Goal: Information Seeking & Learning: Learn about a topic

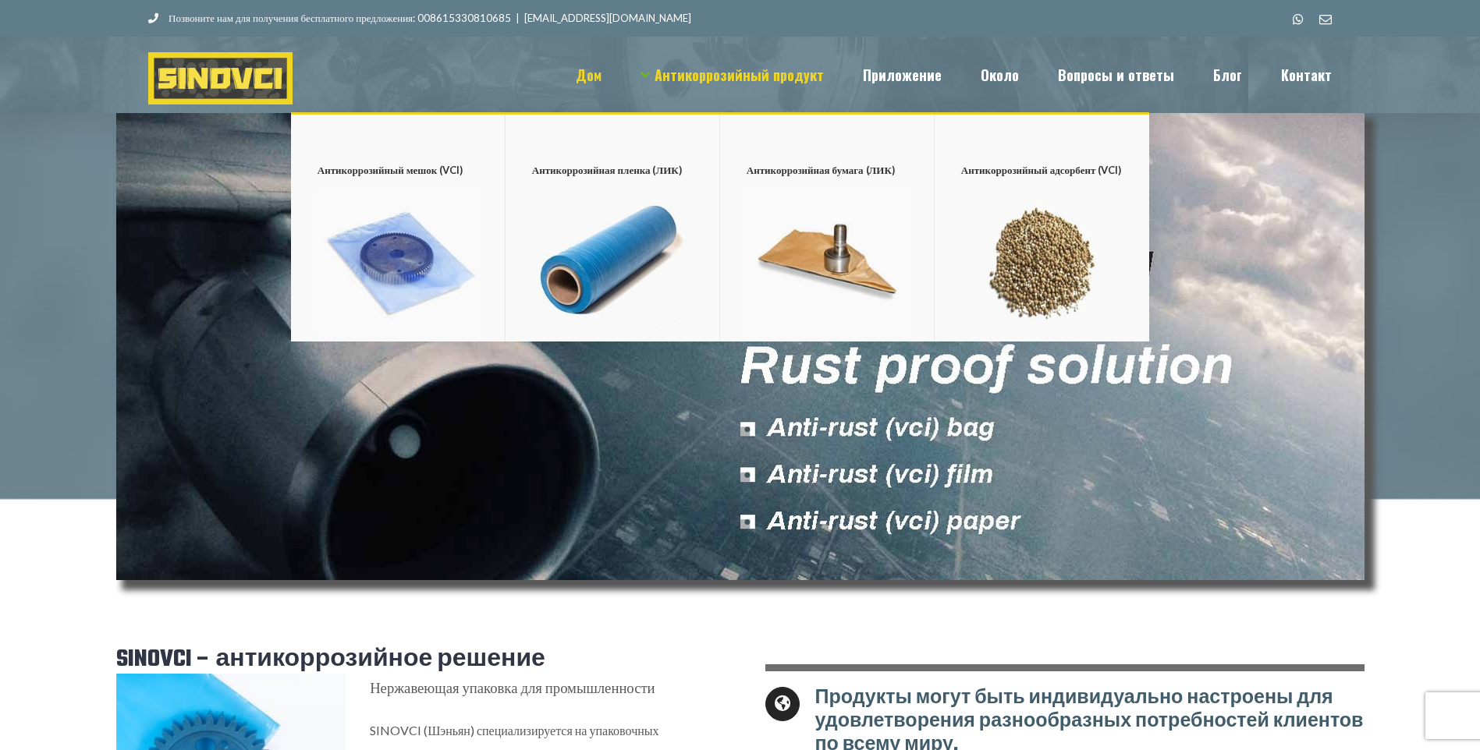
click at [824, 68] on span "Антикоррозийный продукт" at bounding box center [738, 75] width 169 height 14
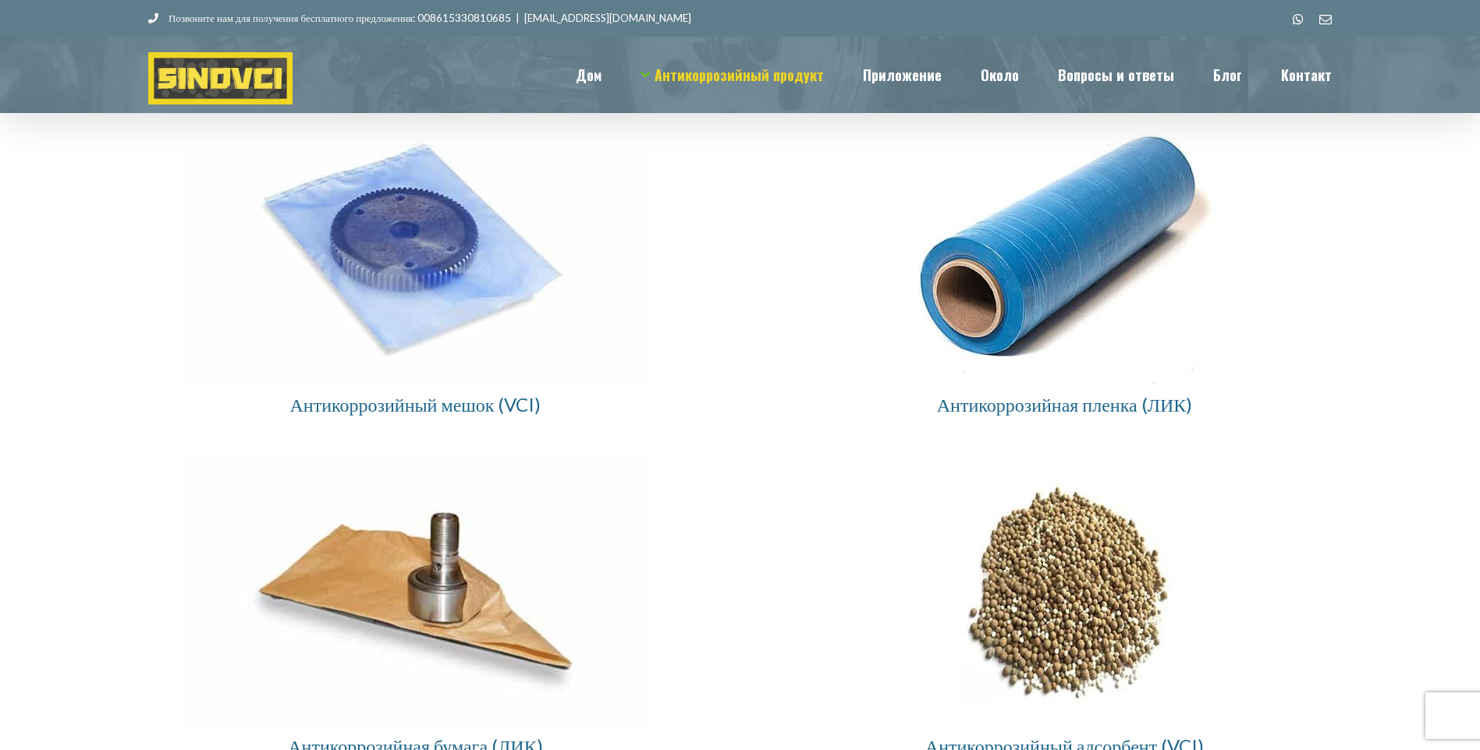
scroll to position [78, 0]
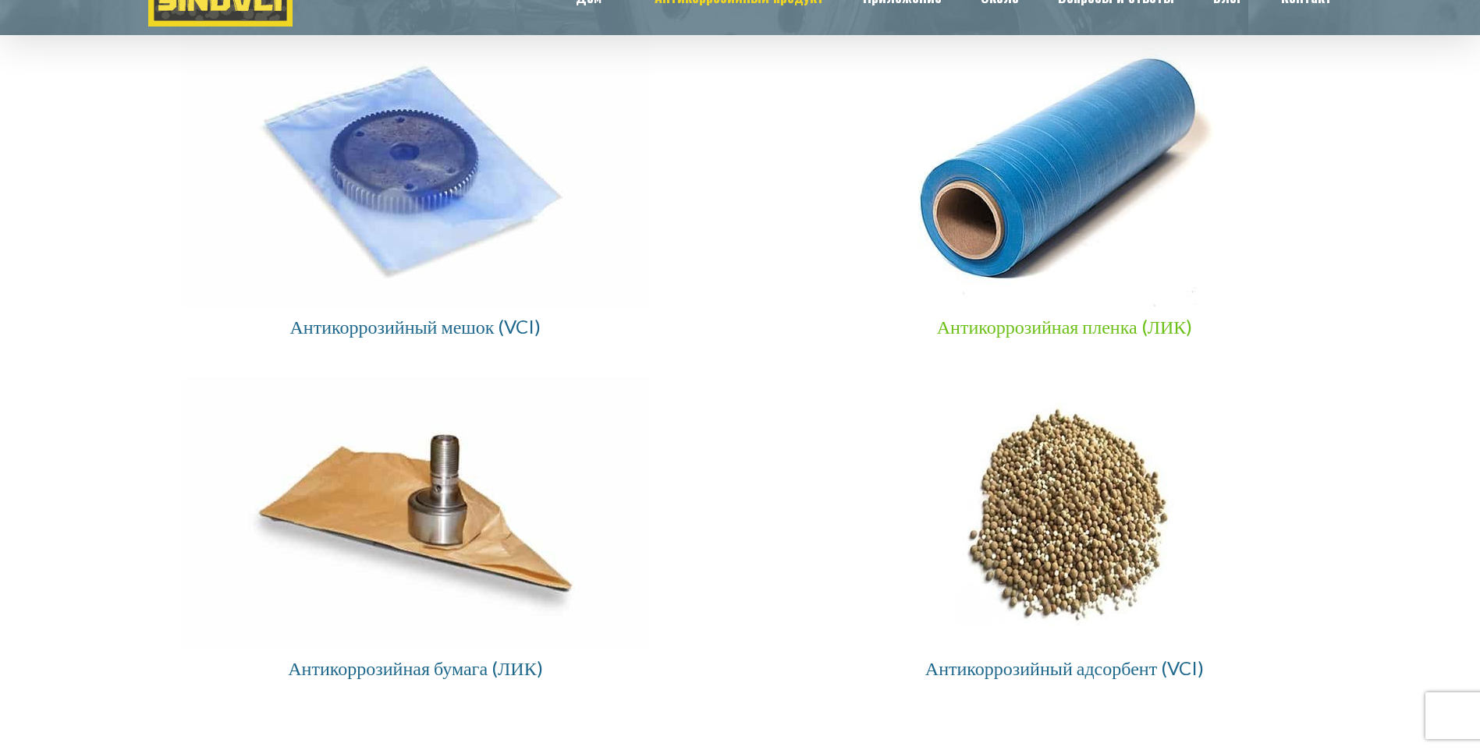
click at [937, 338] on span "Антикоррозийная пленка (ЛИК)" at bounding box center [1065, 326] width 256 height 23
